Goal: Check status

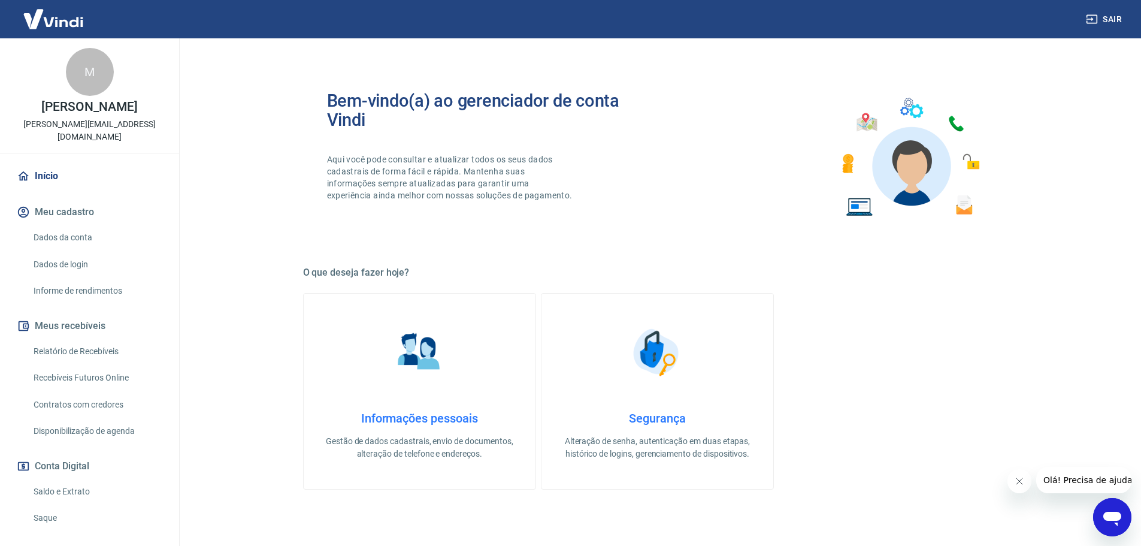
click at [80, 479] on link "Saldo e Extrato" at bounding box center [97, 491] width 136 height 25
